Goal: Task Accomplishment & Management: Use online tool/utility

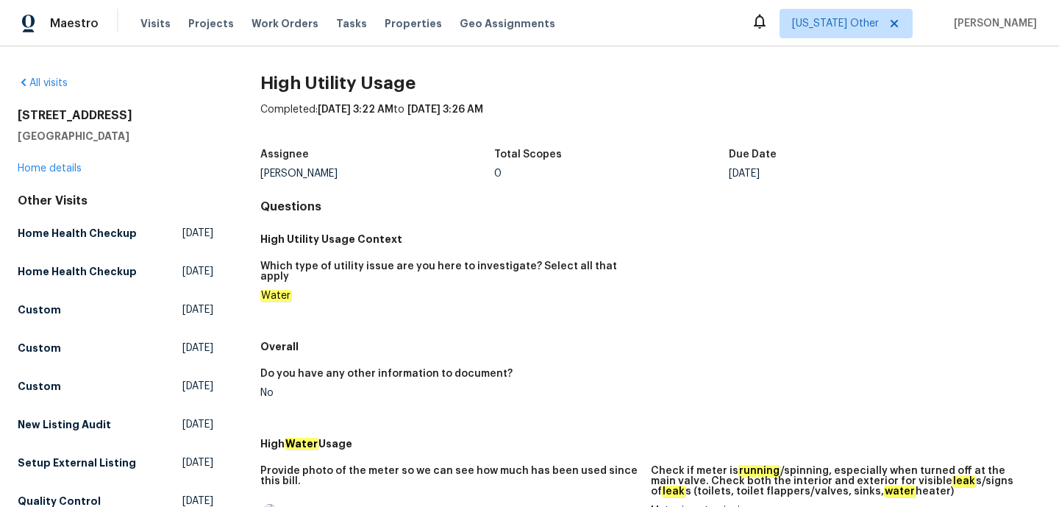
scroll to position [268, 0]
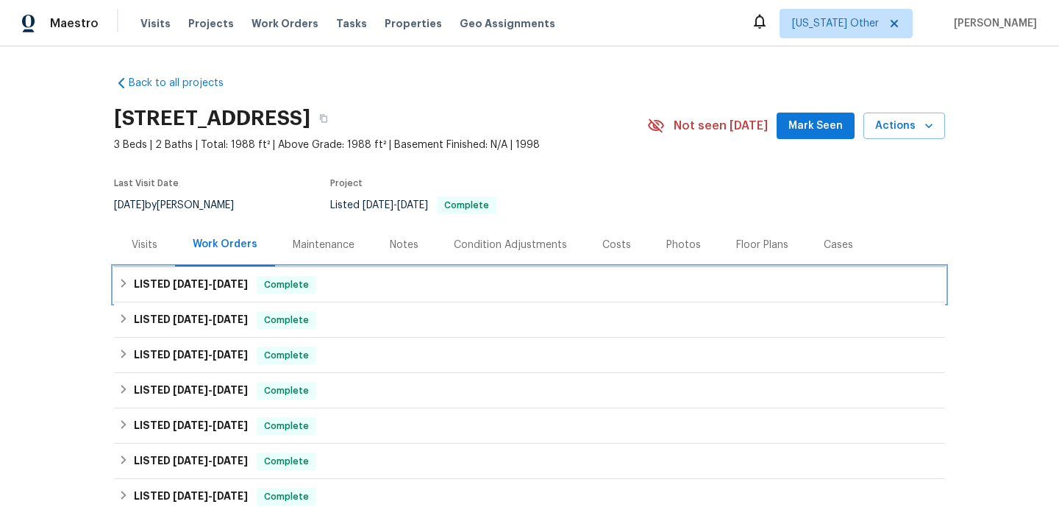
click at [331, 293] on div "LISTED [DATE] - [DATE] Complete" at bounding box center [529, 285] width 822 height 18
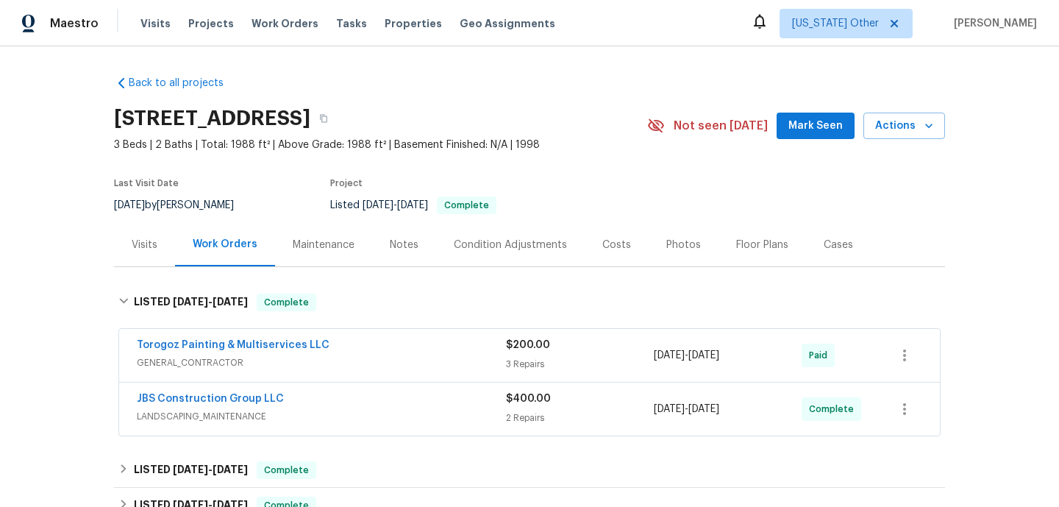
click at [341, 366] on span "GENERAL_CONTRACTOR" at bounding box center [321, 362] width 369 height 15
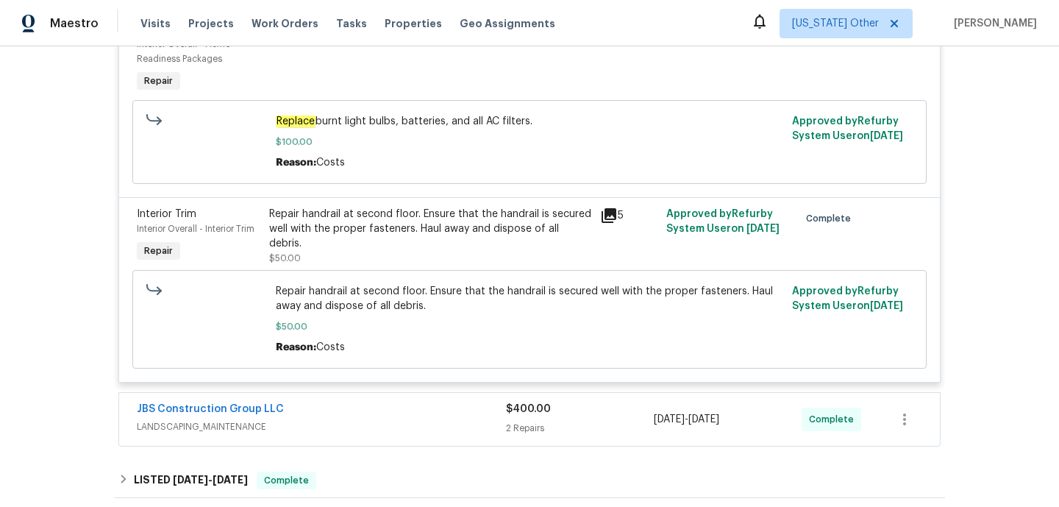
scroll to position [704, 0]
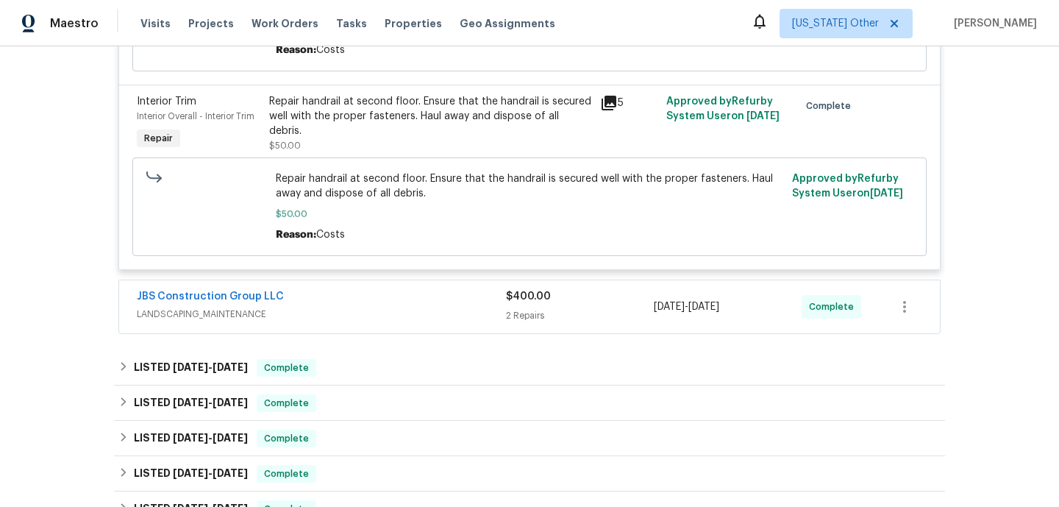
click at [378, 293] on div "JBS Construction Group LLC" at bounding box center [321, 298] width 369 height 18
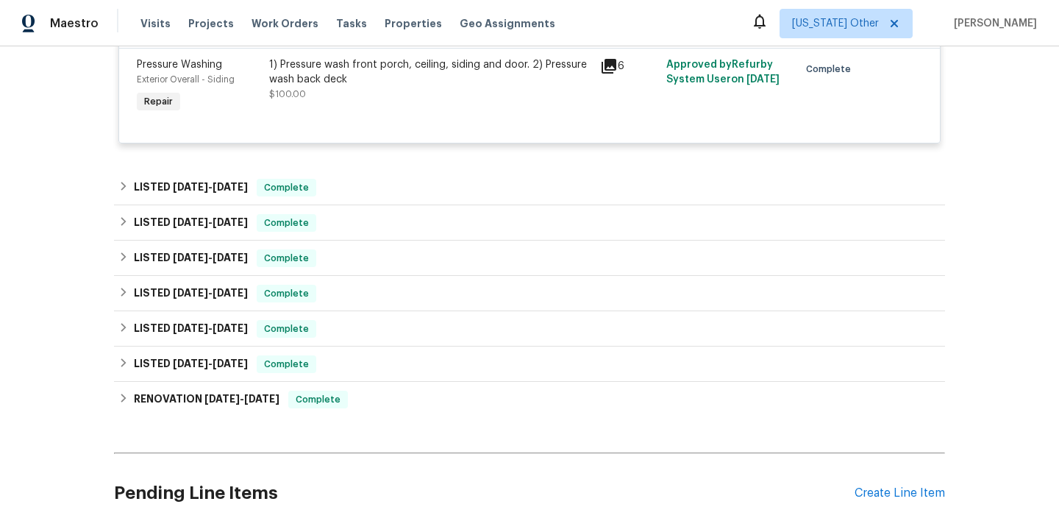
scroll to position [0, 0]
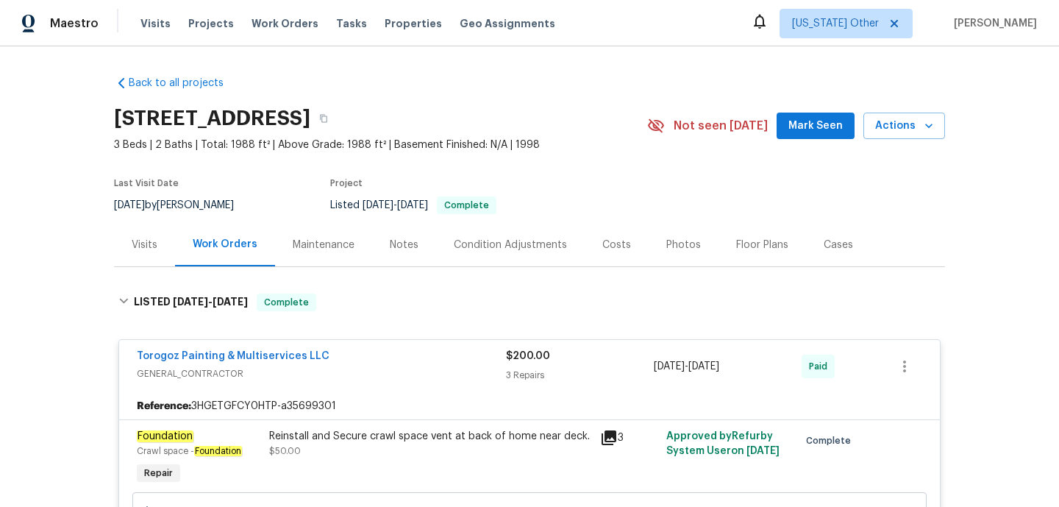
click at [146, 243] on div "Visits" at bounding box center [145, 245] width 26 height 15
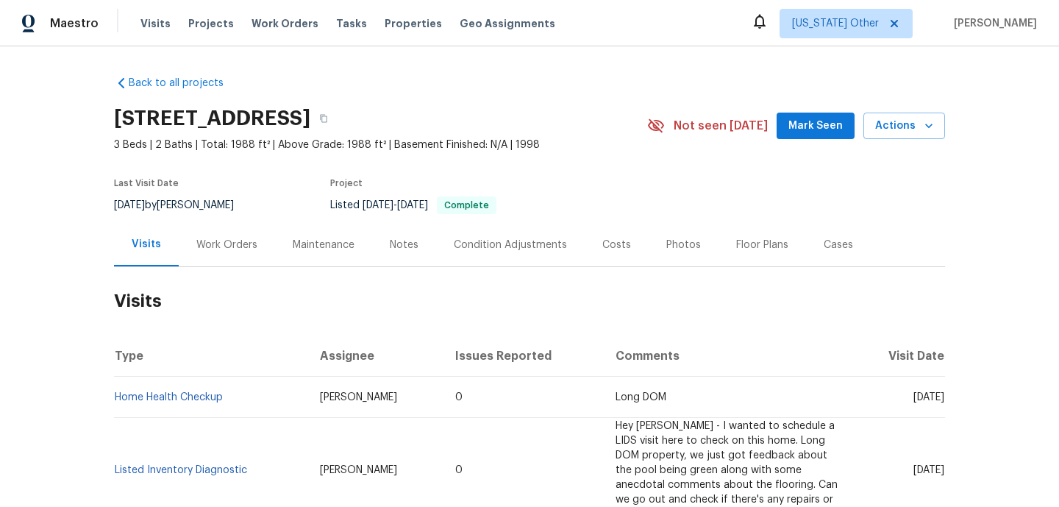
click at [390, 242] on div "Notes" at bounding box center [404, 245] width 29 height 15
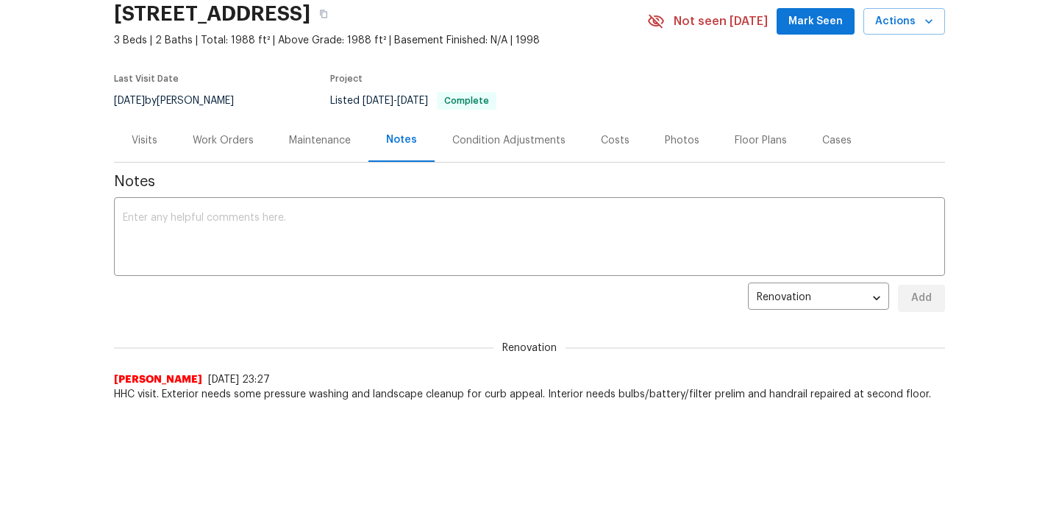
click at [222, 146] on div "Work Orders" at bounding box center [223, 140] width 61 height 15
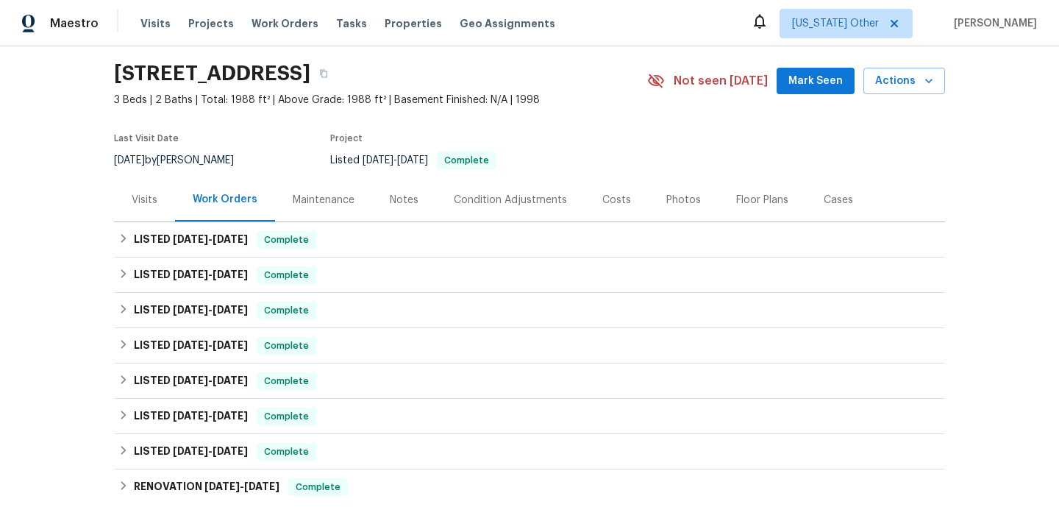
scroll to position [63, 0]
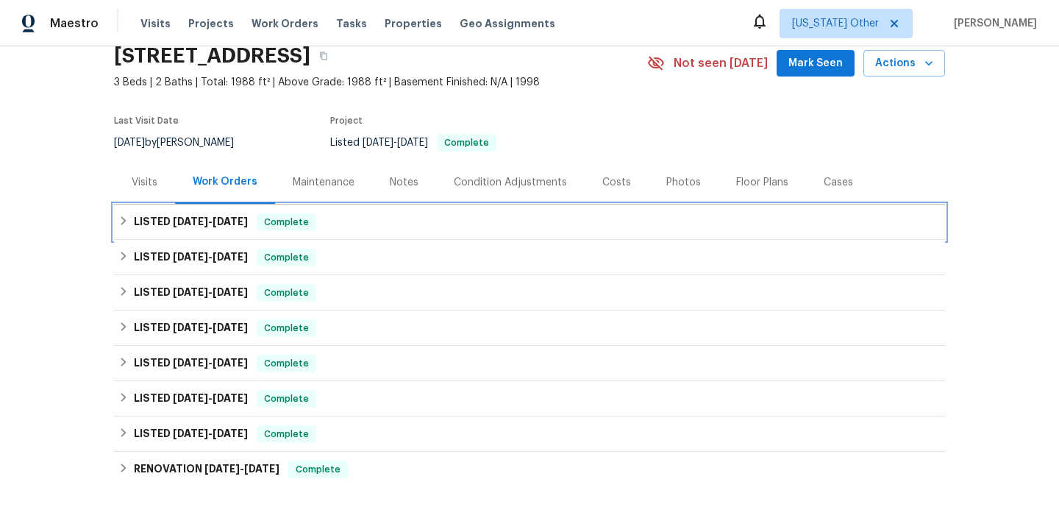
click at [219, 232] on div "LISTED 9/8/25 - 9/10/25 Complete" at bounding box center [529, 221] width 831 height 35
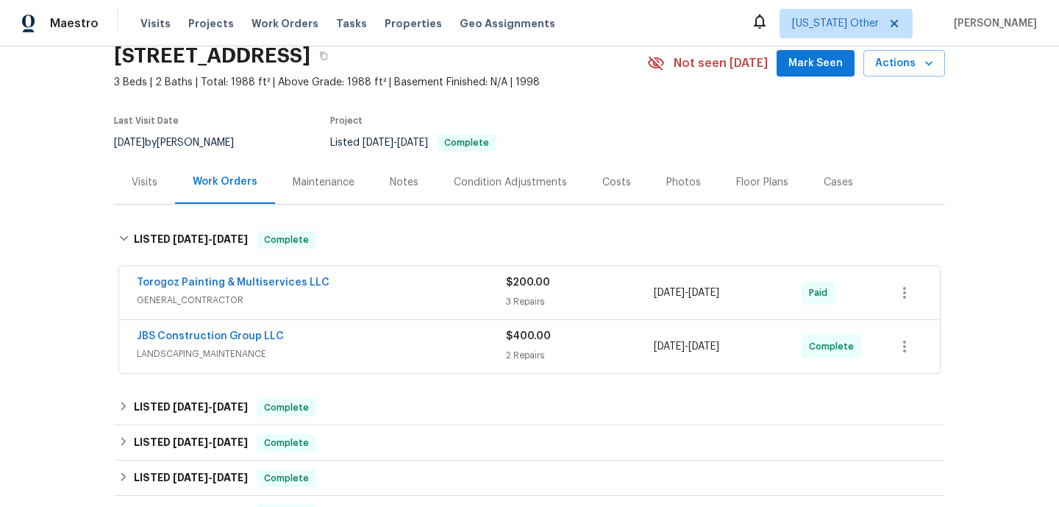
click at [410, 297] on span "GENERAL_CONTRACTOR" at bounding box center [321, 300] width 369 height 15
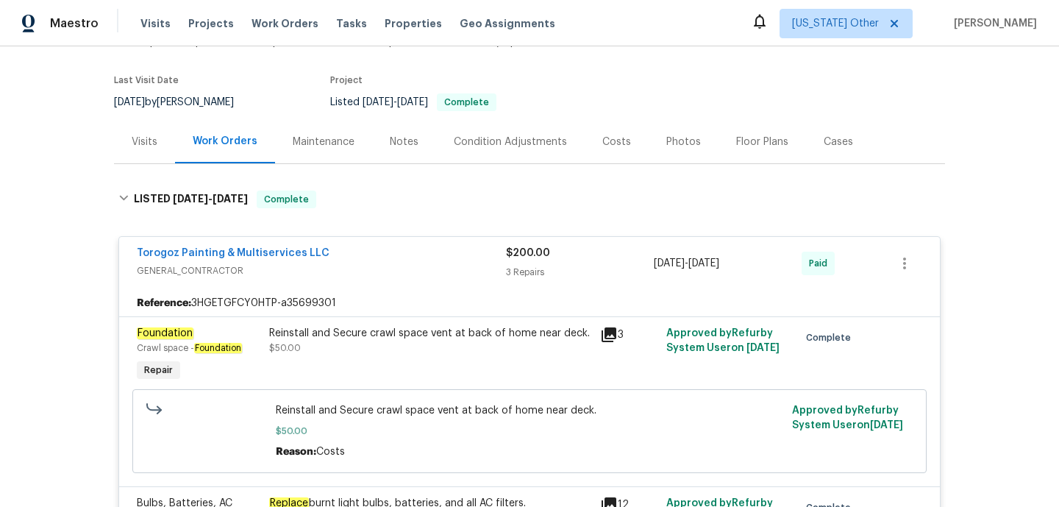
scroll to position [0, 0]
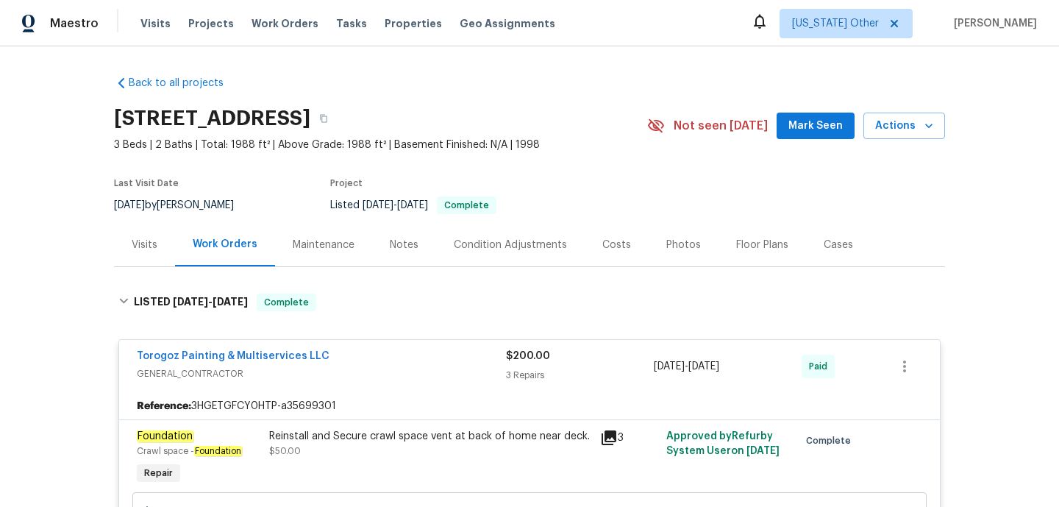
click at [141, 252] on div "Visits" at bounding box center [145, 245] width 26 height 15
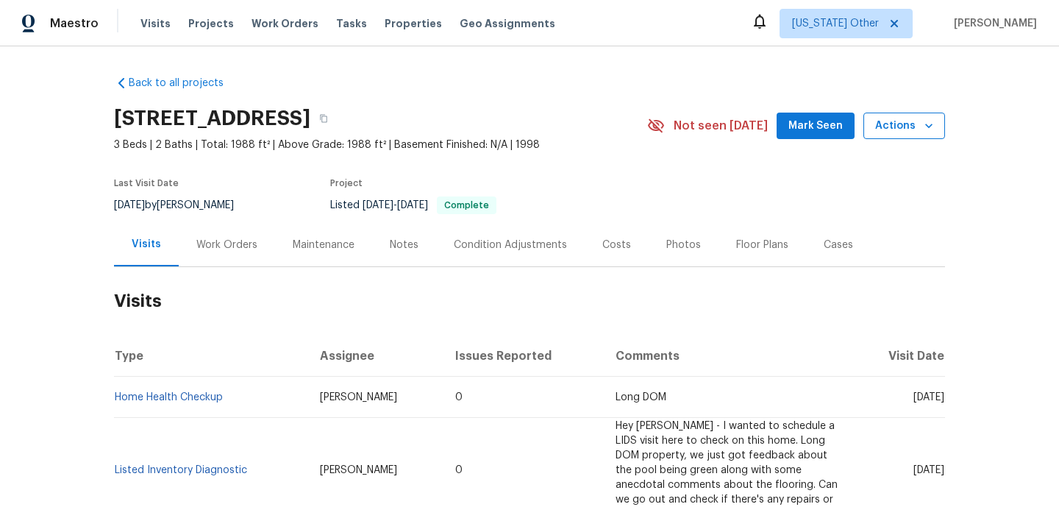
click at [917, 130] on span "Actions" at bounding box center [904, 126] width 58 height 18
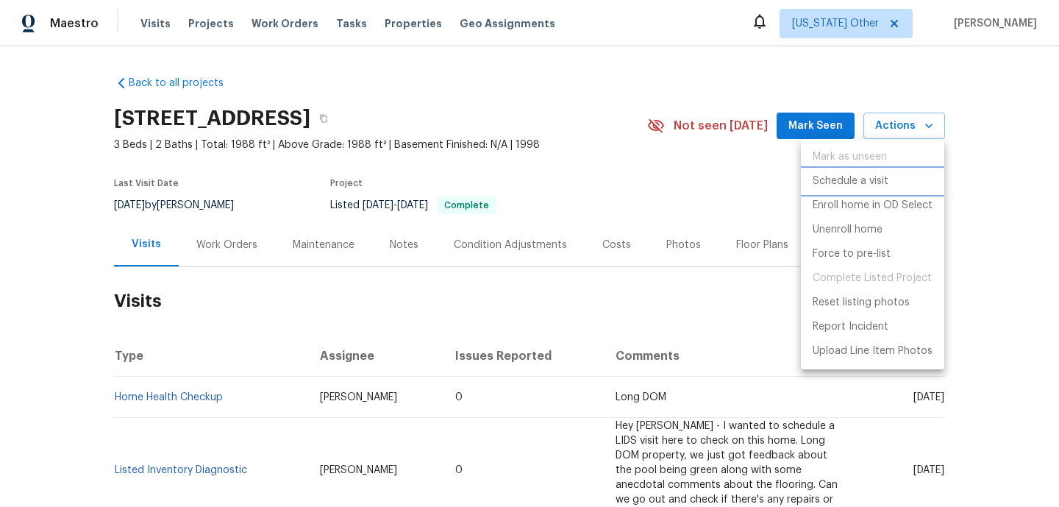
click at [861, 177] on p "Schedule a visit" at bounding box center [851, 181] width 76 height 15
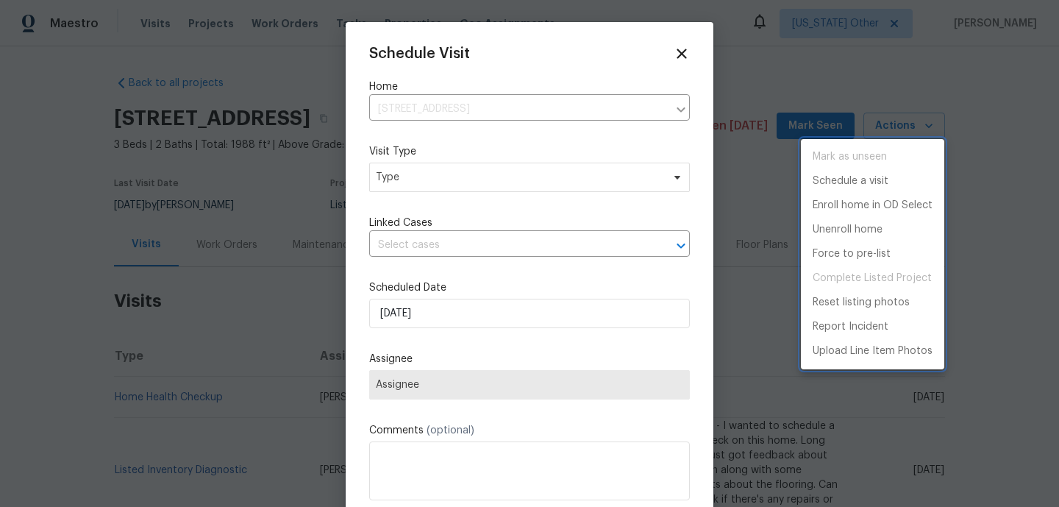
click at [459, 192] on div at bounding box center [529, 253] width 1059 height 507
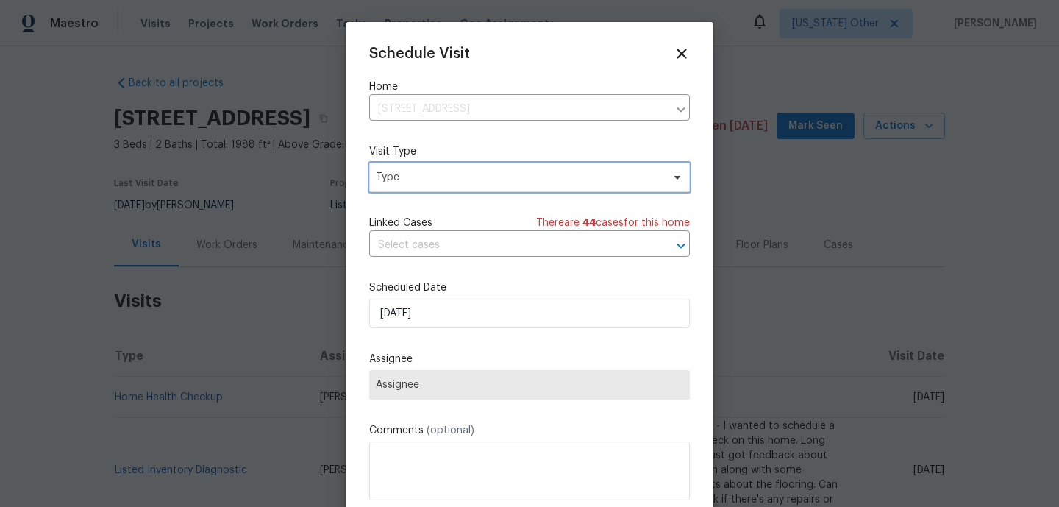
click at [432, 174] on span "Type" at bounding box center [519, 177] width 286 height 15
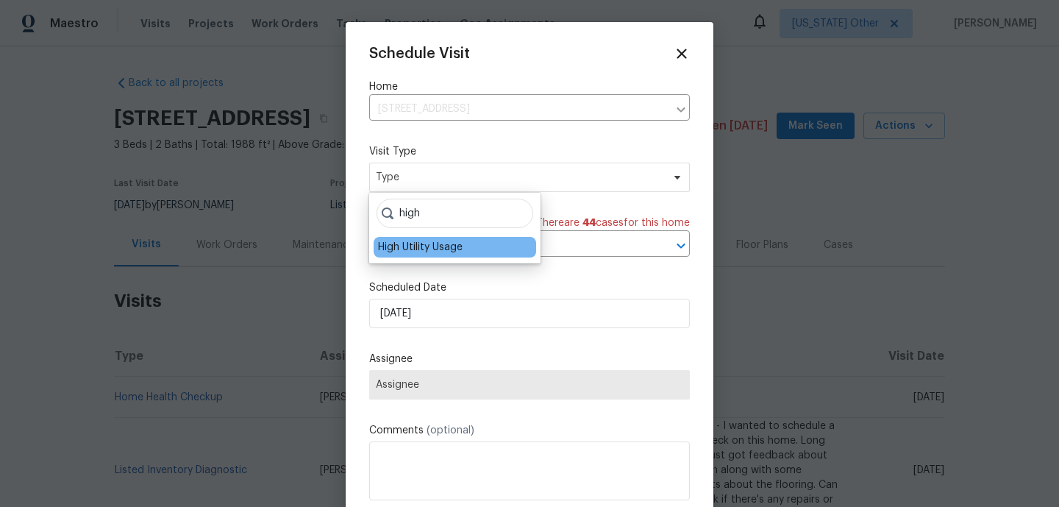
type input "high"
click at [414, 249] on div "High Utility Usage" at bounding box center [420, 247] width 85 height 15
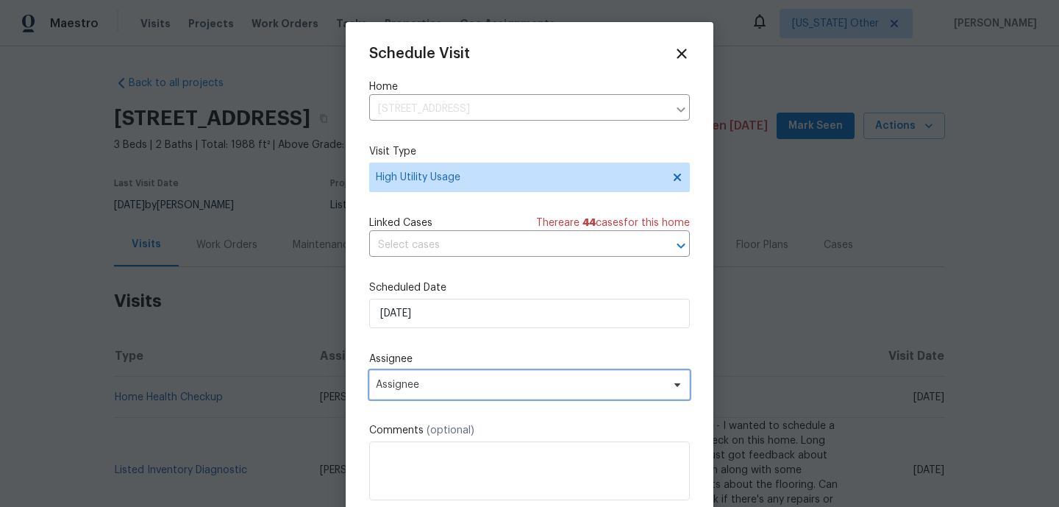
click at [427, 385] on span "Assignee" at bounding box center [520, 385] width 288 height 12
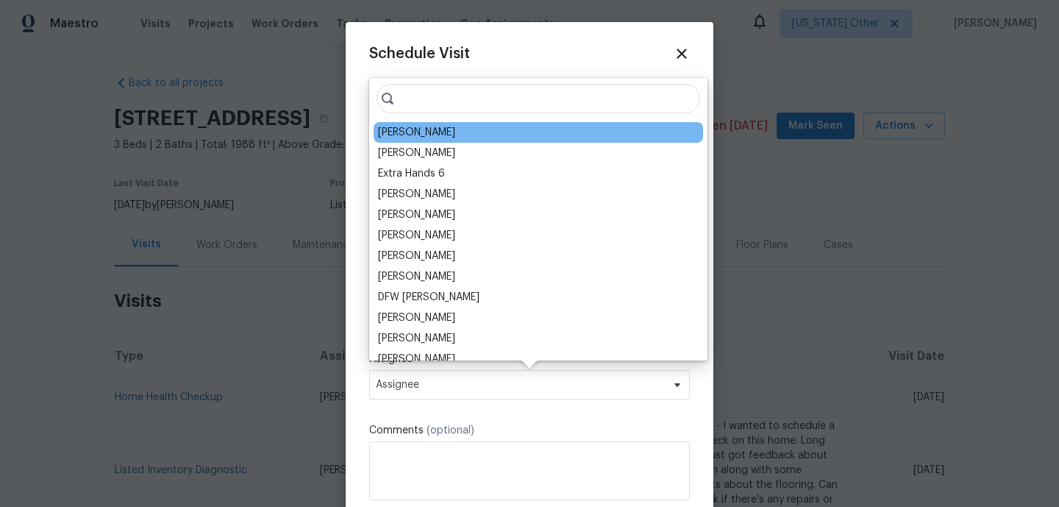
click at [414, 122] on div "Billy Towle" at bounding box center [539, 132] width 330 height 21
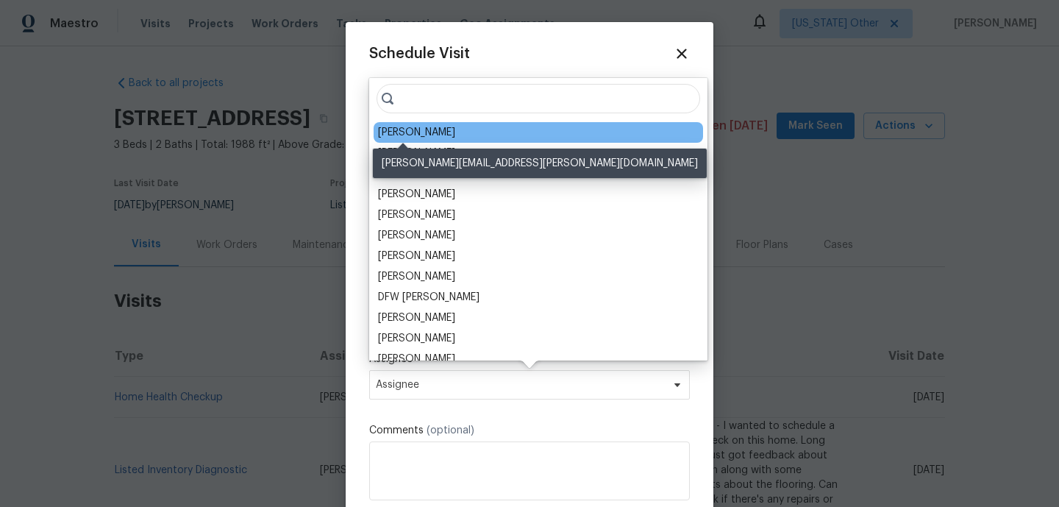
click at [411, 127] on div "Billy Towle" at bounding box center [416, 132] width 77 height 15
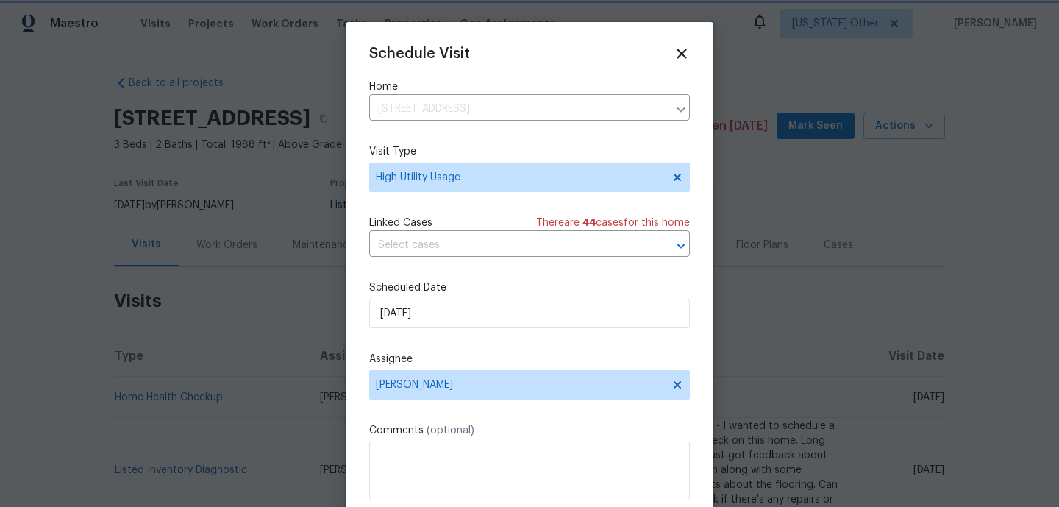
scroll to position [26, 0]
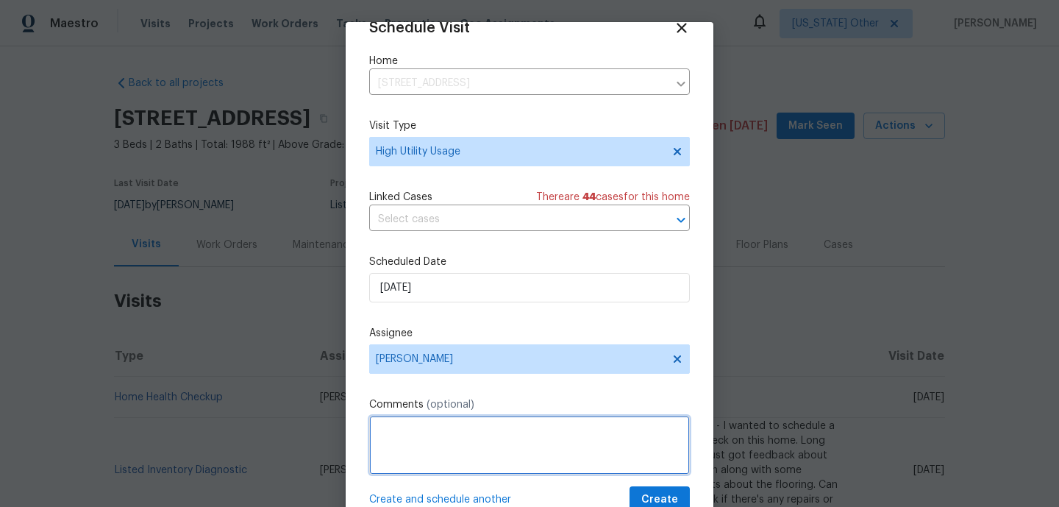
click at [421, 449] on textarea at bounding box center [529, 445] width 321 height 59
paste textarea "Hi team, we received a high usage Electric bill from a utility company for this…"
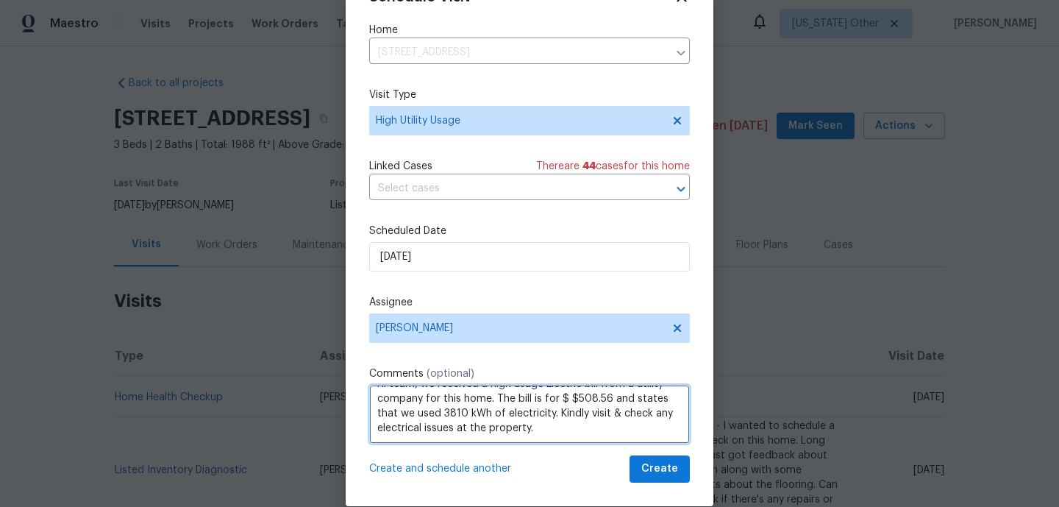
scroll to position [52, 0]
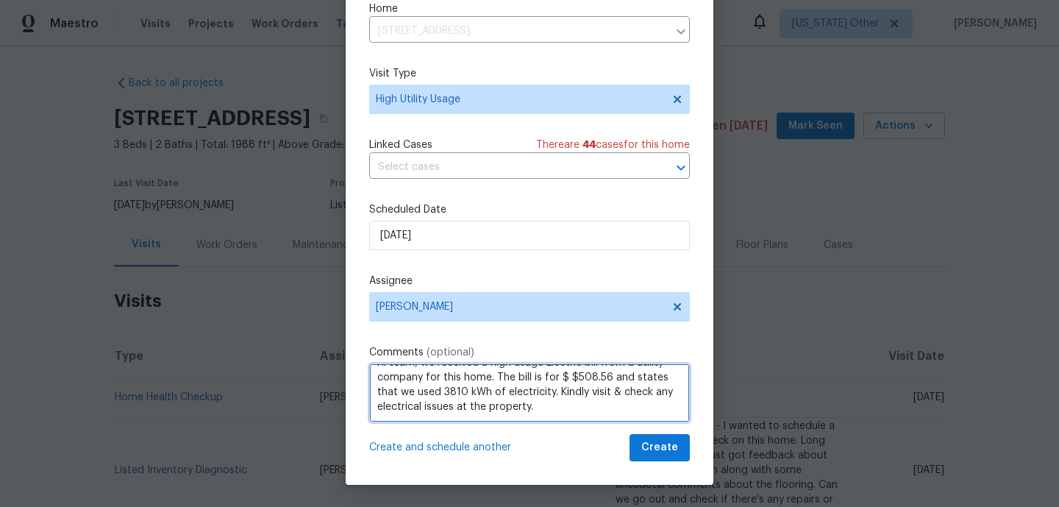
type textarea "Hi team, we received a high usage Electric bill from a utility company for this…"
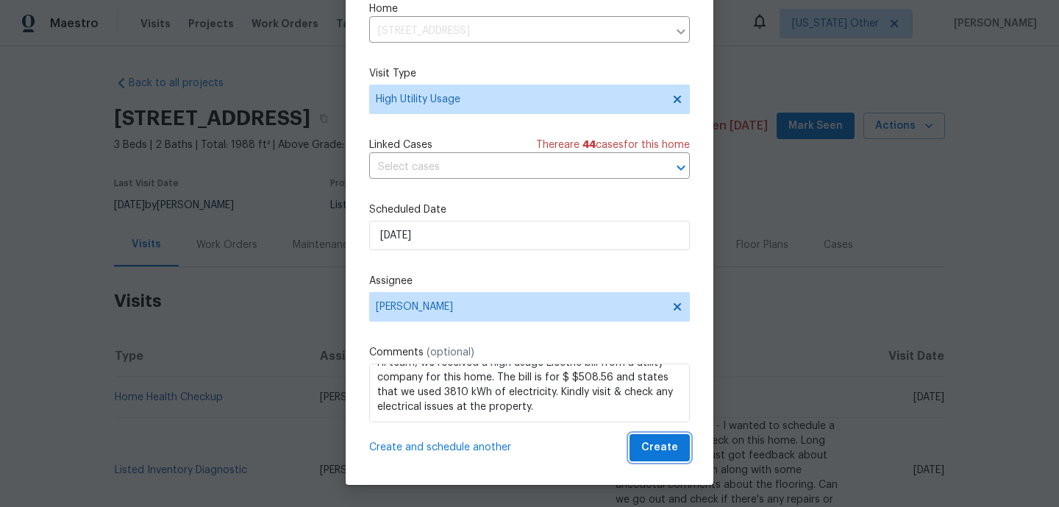
click at [666, 452] on span "Create" at bounding box center [659, 447] width 37 height 18
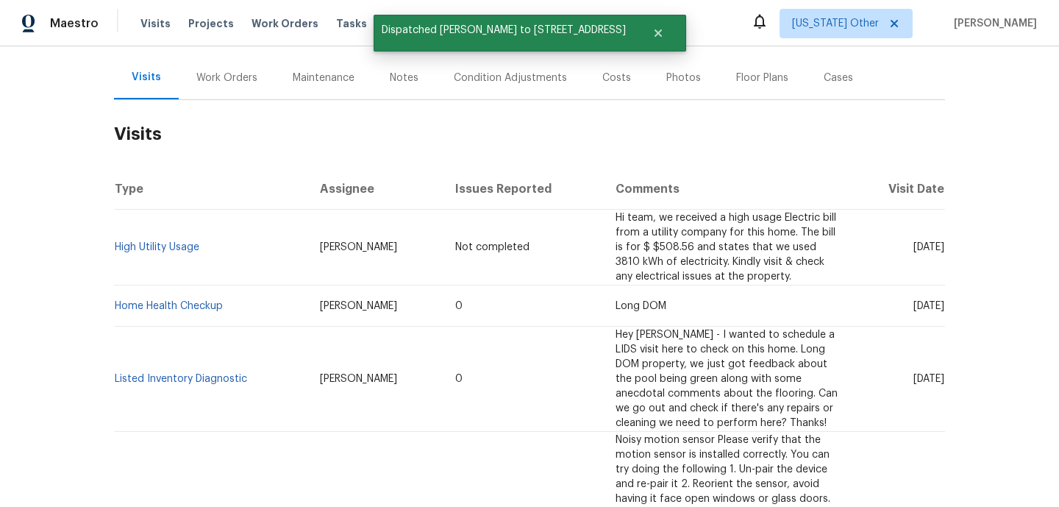
scroll to position [168, 0]
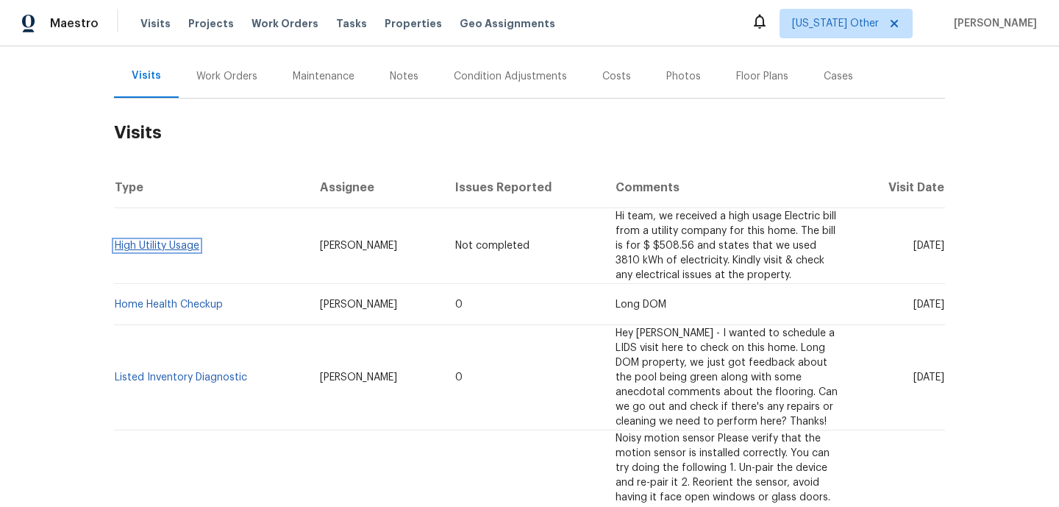
click at [140, 243] on link "High Utility Usage" at bounding box center [157, 246] width 85 height 10
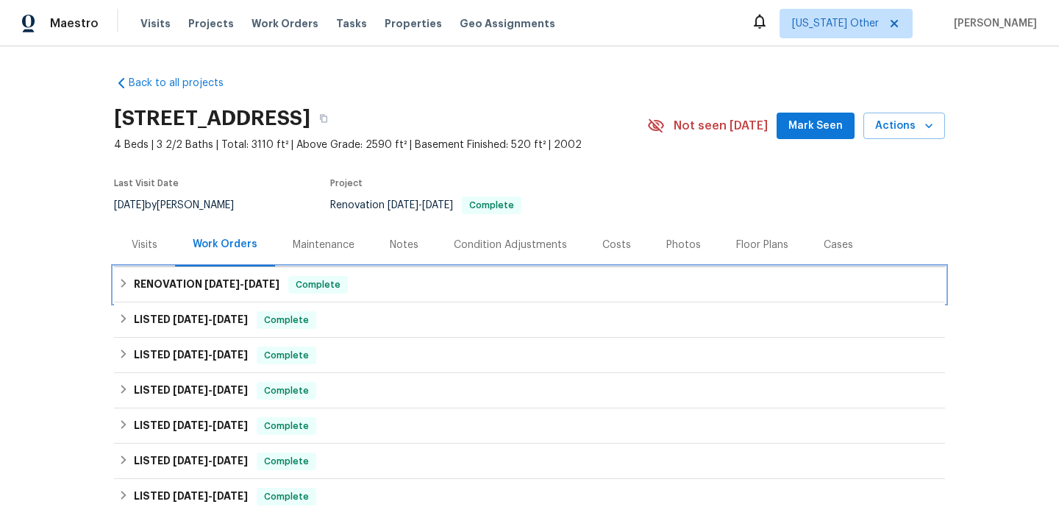
click at [369, 291] on div "RENOVATION 8/27/25 - 9/5/25 Complete" at bounding box center [529, 285] width 822 height 18
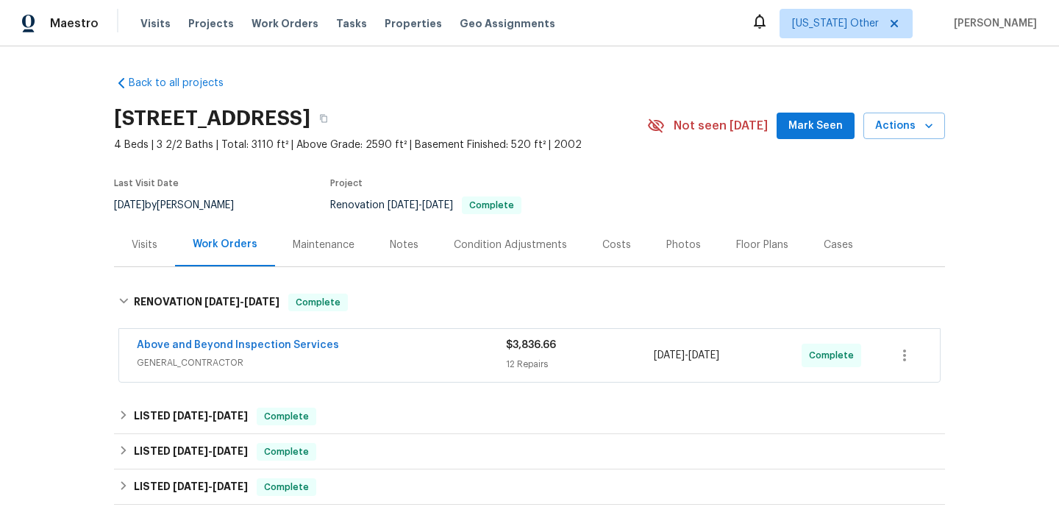
click at [378, 361] on span "GENERAL_CONTRACTOR" at bounding box center [321, 362] width 369 height 15
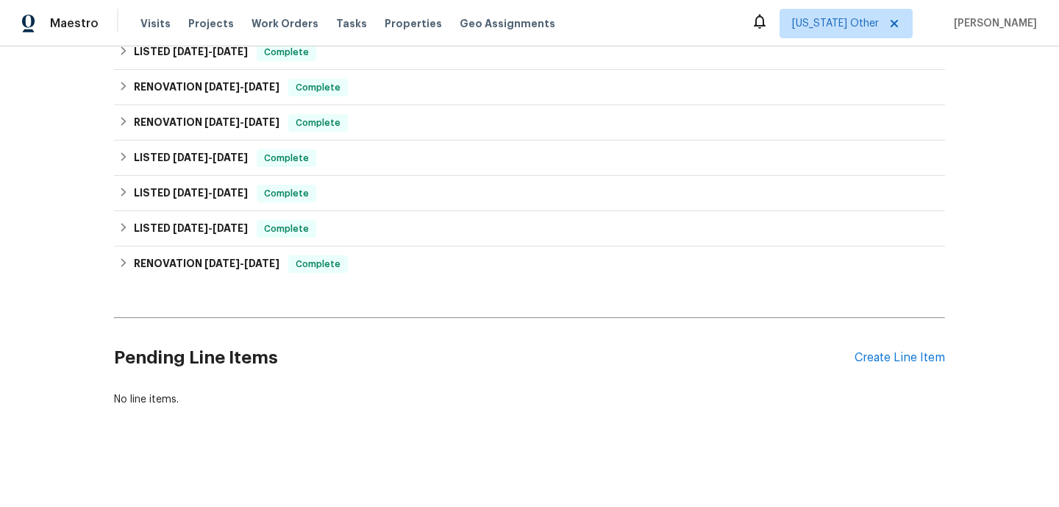
scroll to position [1662, 0]
